Goal: Register for event/course

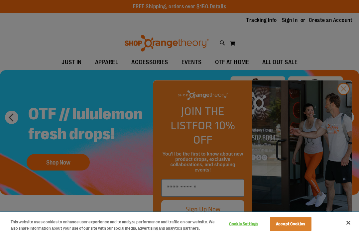
click at [280, 229] on button "Accept Cookies" at bounding box center [291, 224] width 42 height 14
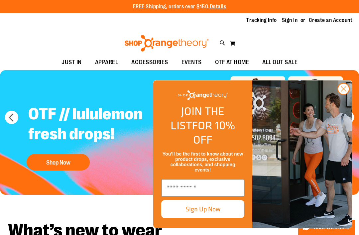
click at [177, 190] on input "Enter email" at bounding box center [202, 188] width 83 height 18
type input "*"
type input "**********"
click input "******" at bounding box center [0, 0] width 0 height 0
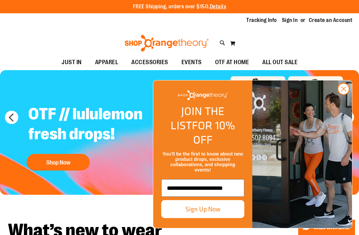
click at [191, 211] on button "Sign Up Now" at bounding box center [202, 209] width 83 height 18
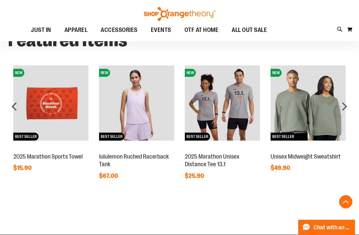
scroll to position [442, 0]
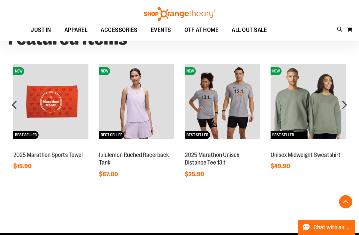
click at [12, 103] on div "prev" at bounding box center [14, 104] width 13 height 13
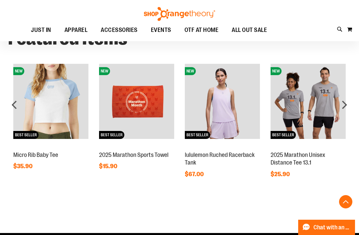
click at [12, 107] on div "prev" at bounding box center [14, 104] width 13 height 13
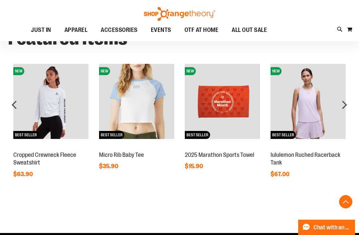
click at [14, 106] on div "prev" at bounding box center [14, 104] width 13 height 13
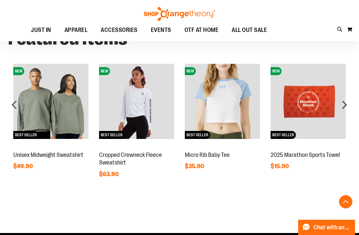
click at [10, 106] on div "prev" at bounding box center [14, 104] width 13 height 13
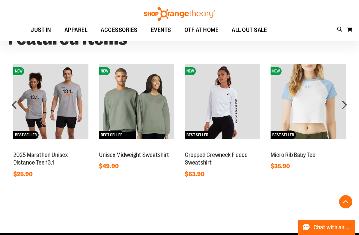
click at [13, 108] on div "prev" at bounding box center [14, 104] width 13 height 13
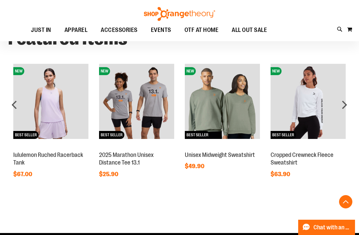
click at [14, 108] on div "prev" at bounding box center [14, 104] width 13 height 13
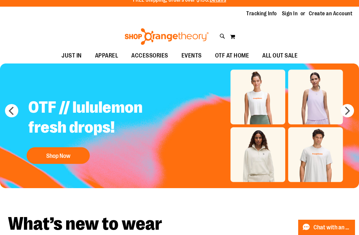
scroll to position [0, 0]
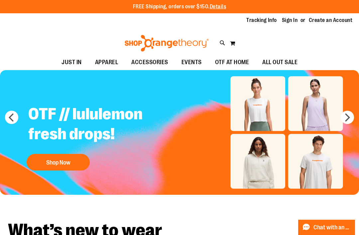
click at [190, 61] on span "EVENTS" at bounding box center [191, 62] width 20 height 15
